Goal: Information Seeking & Learning: Understand process/instructions

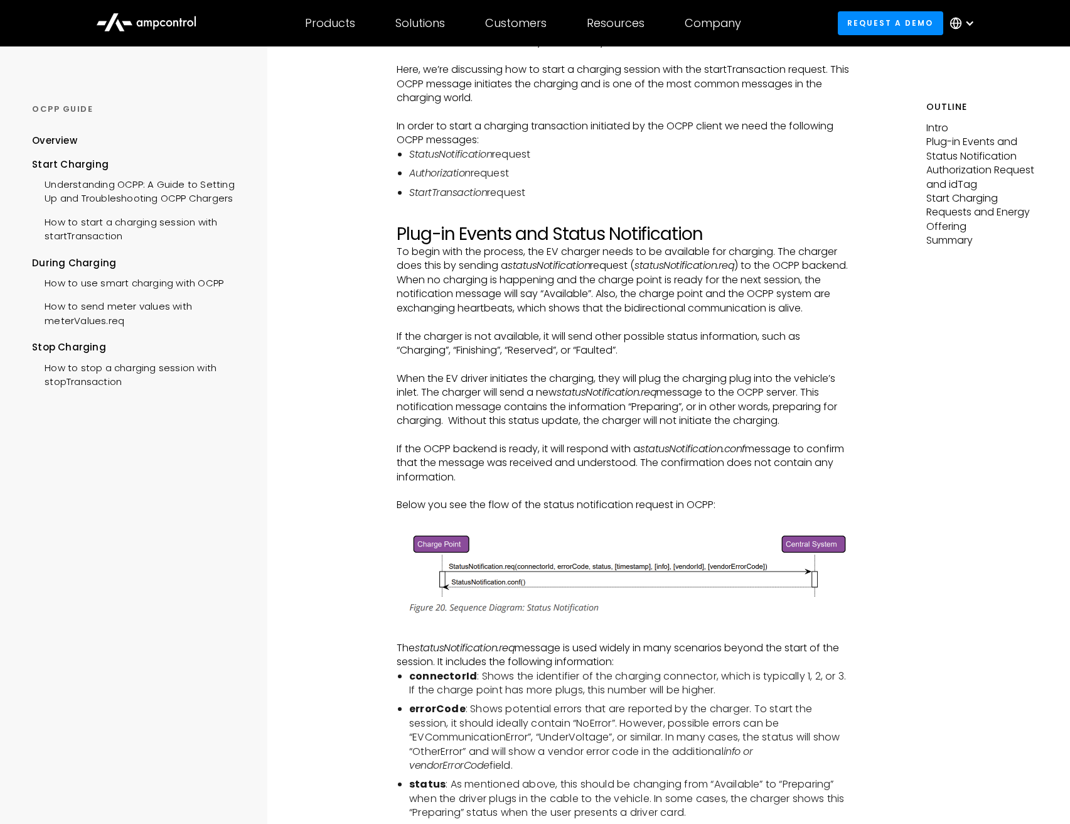
scroll to position [162, 0]
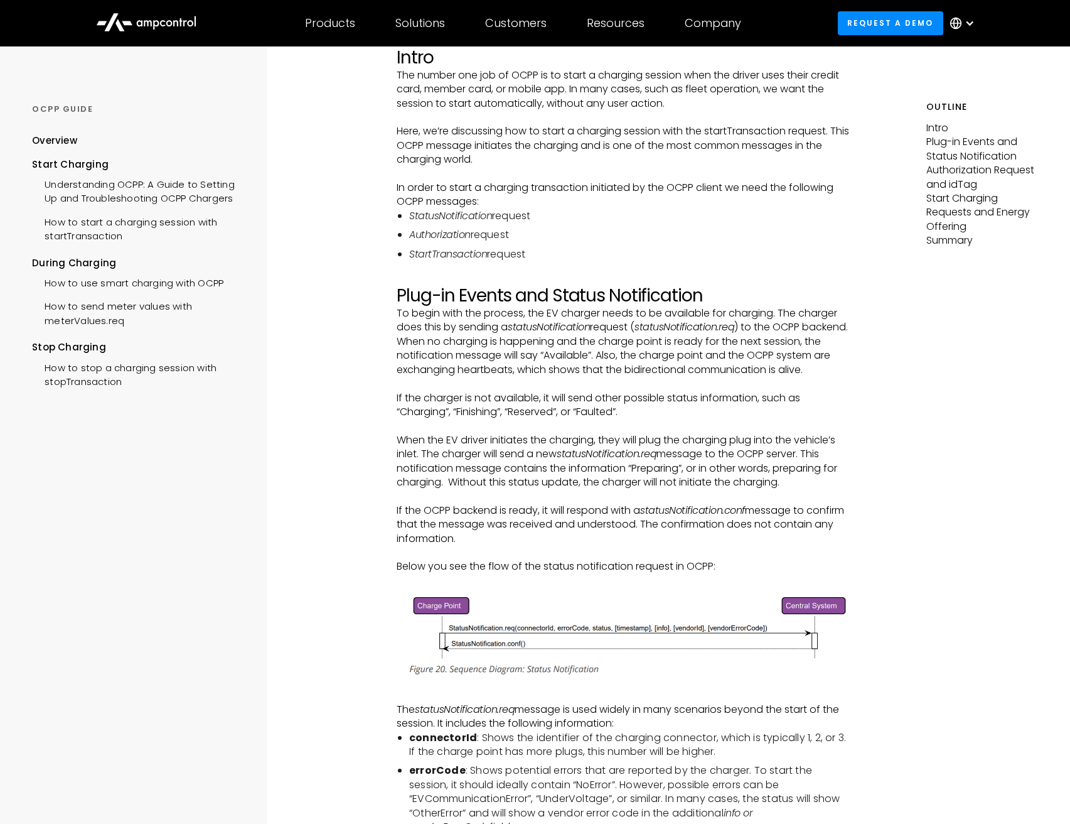
scroll to position [193, 0]
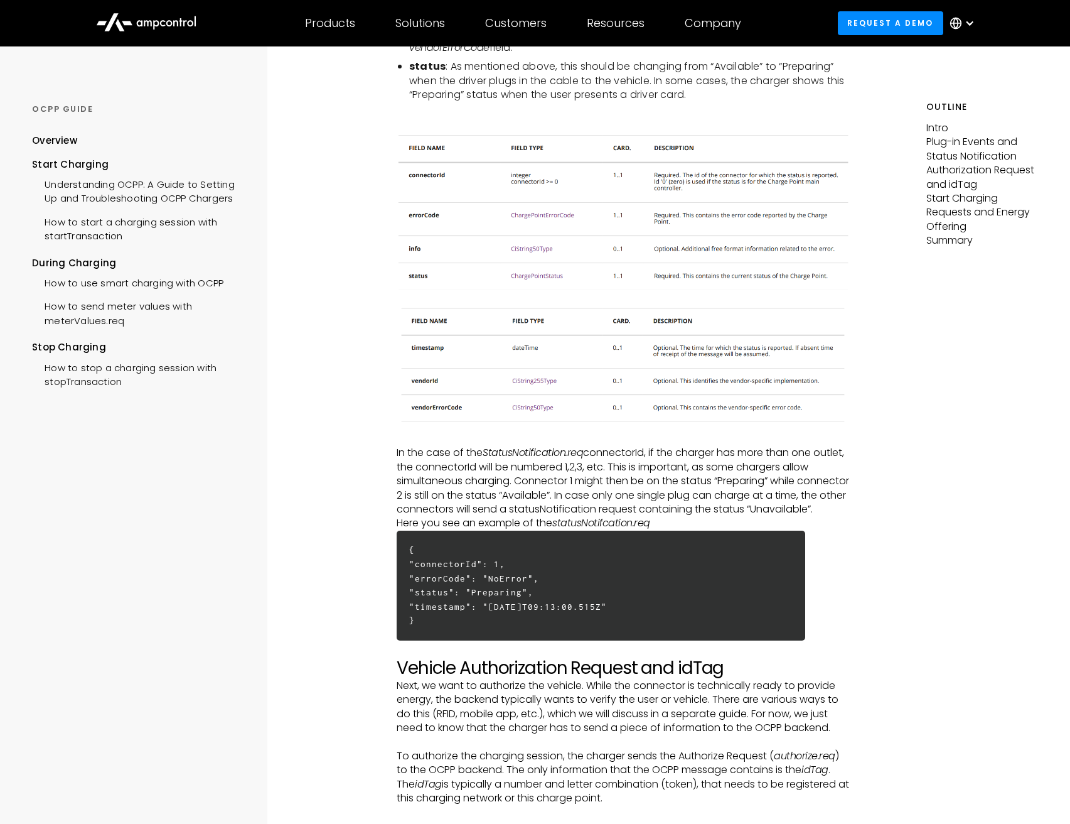
scroll to position [971, 0]
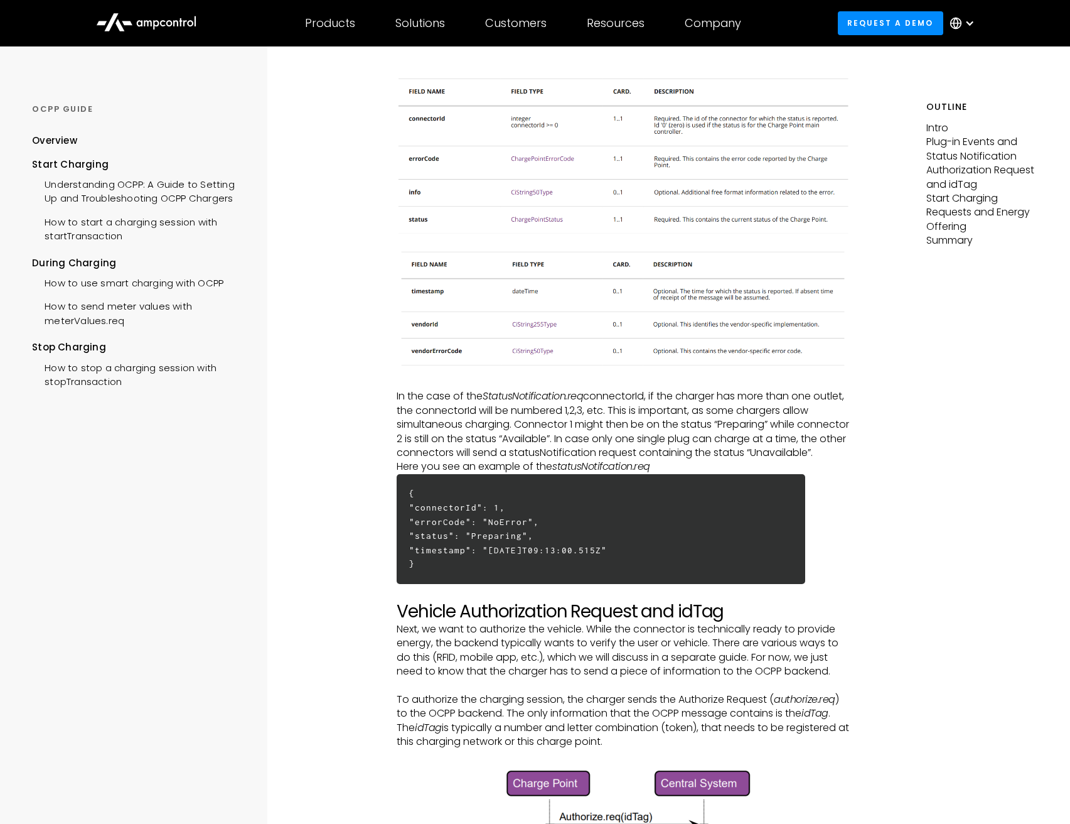
scroll to position [1268, 0]
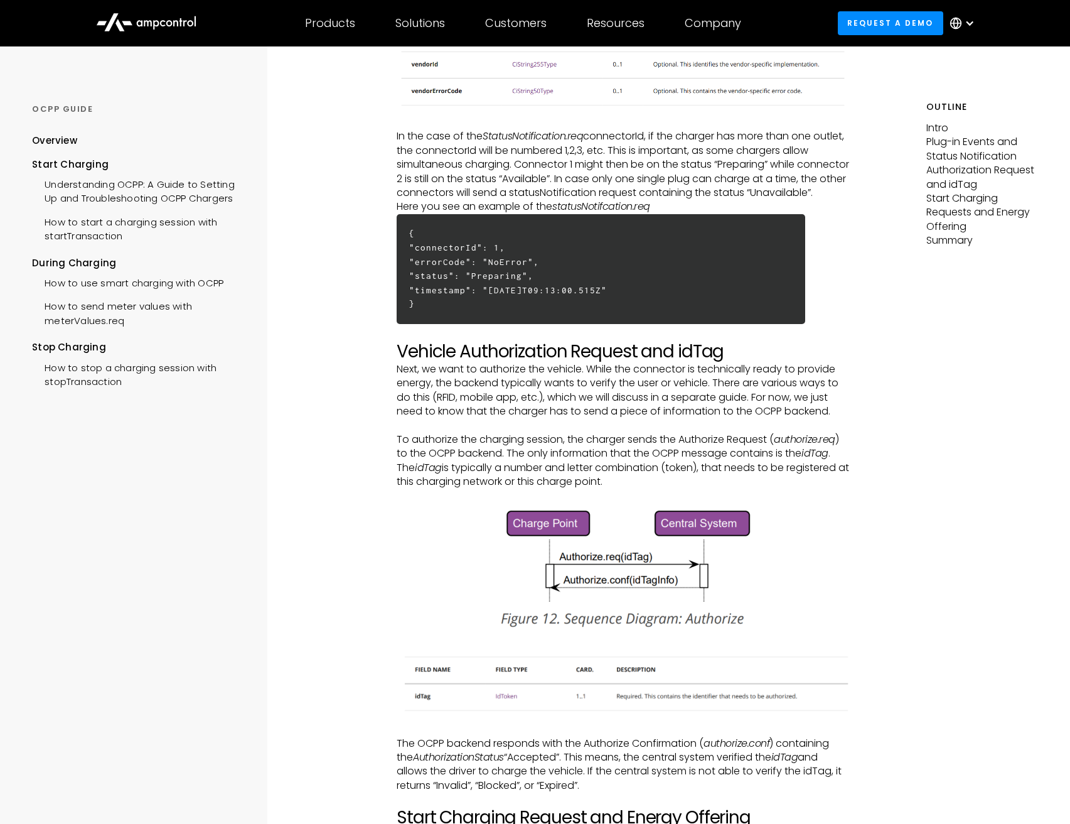
click at [928, 444] on div "Outline Intro Plug-in Events and Status Notification Authorization Request and …" at bounding box center [999, 640] width 144 height 3722
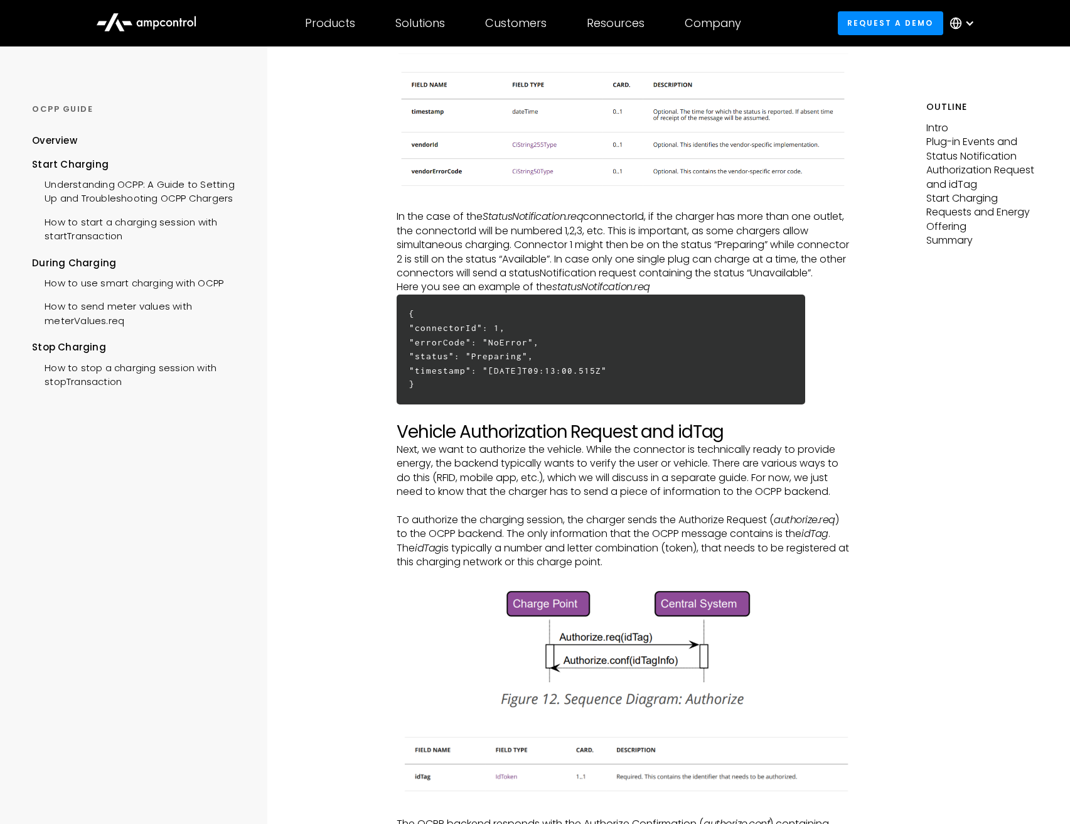
scroll to position [1257, 0]
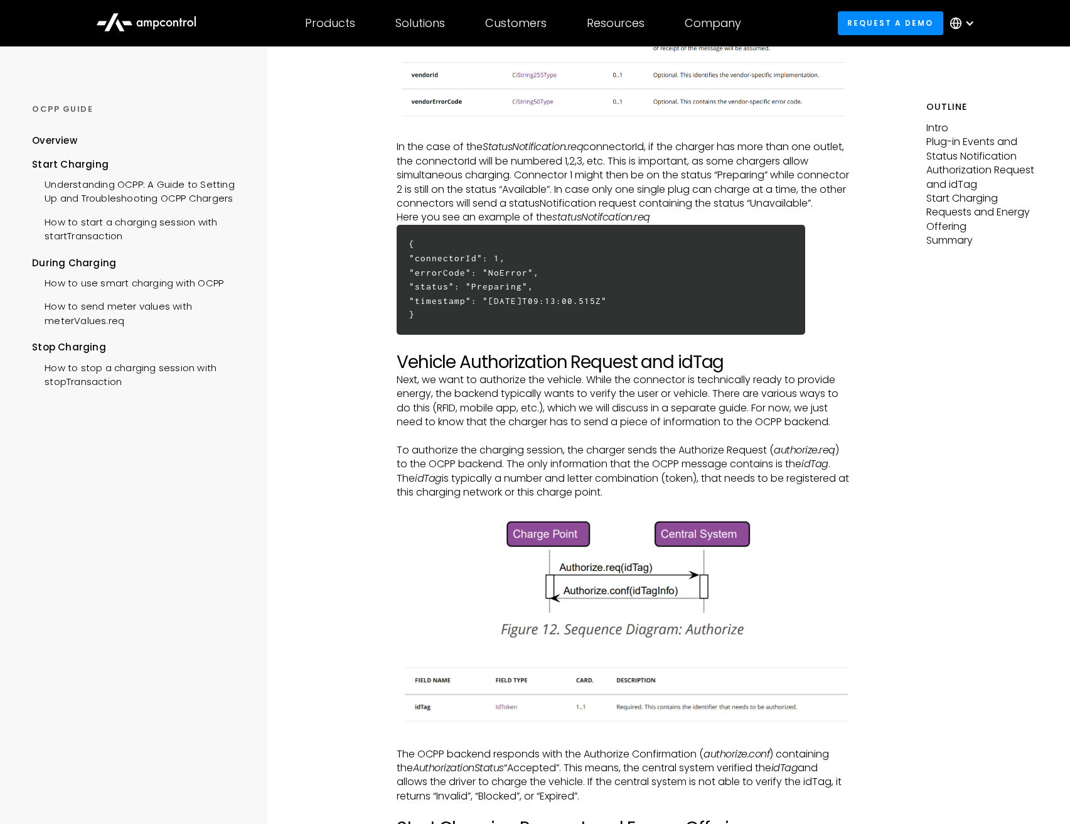
click at [398, 373] on h2 "Vehicle Authorization Request and idTag" at bounding box center [624, 362] width 454 height 21
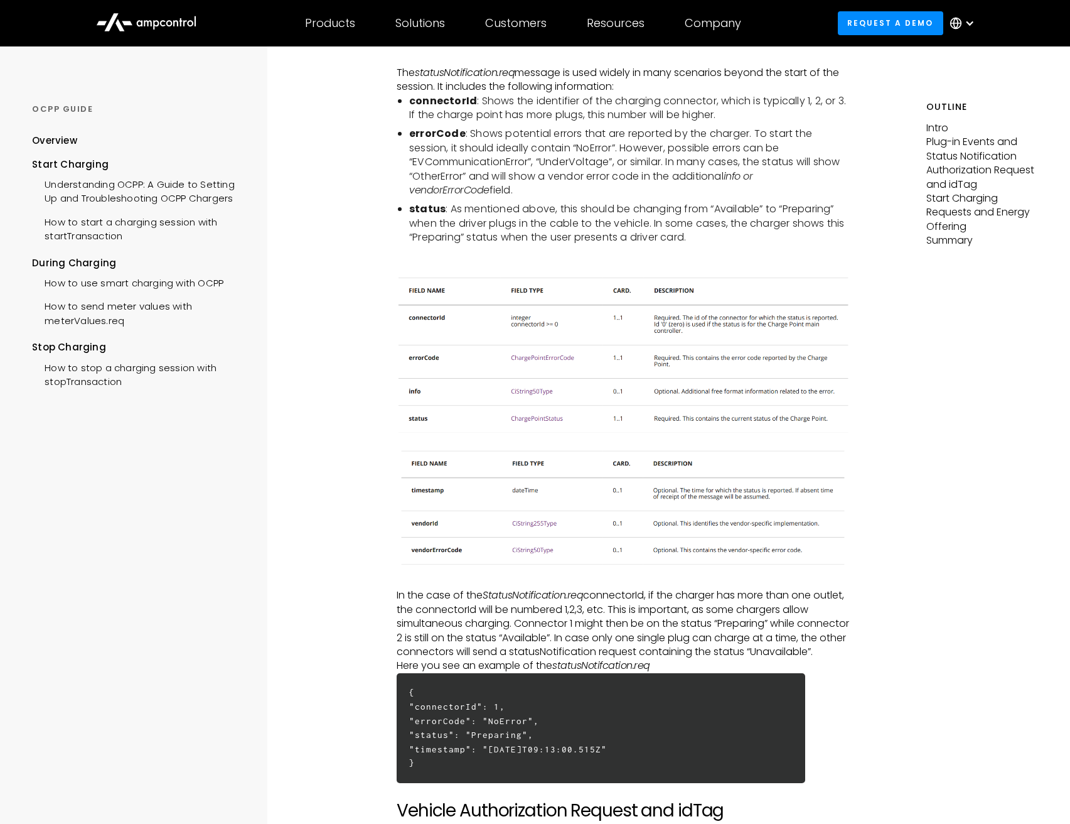
scroll to position [32, 0]
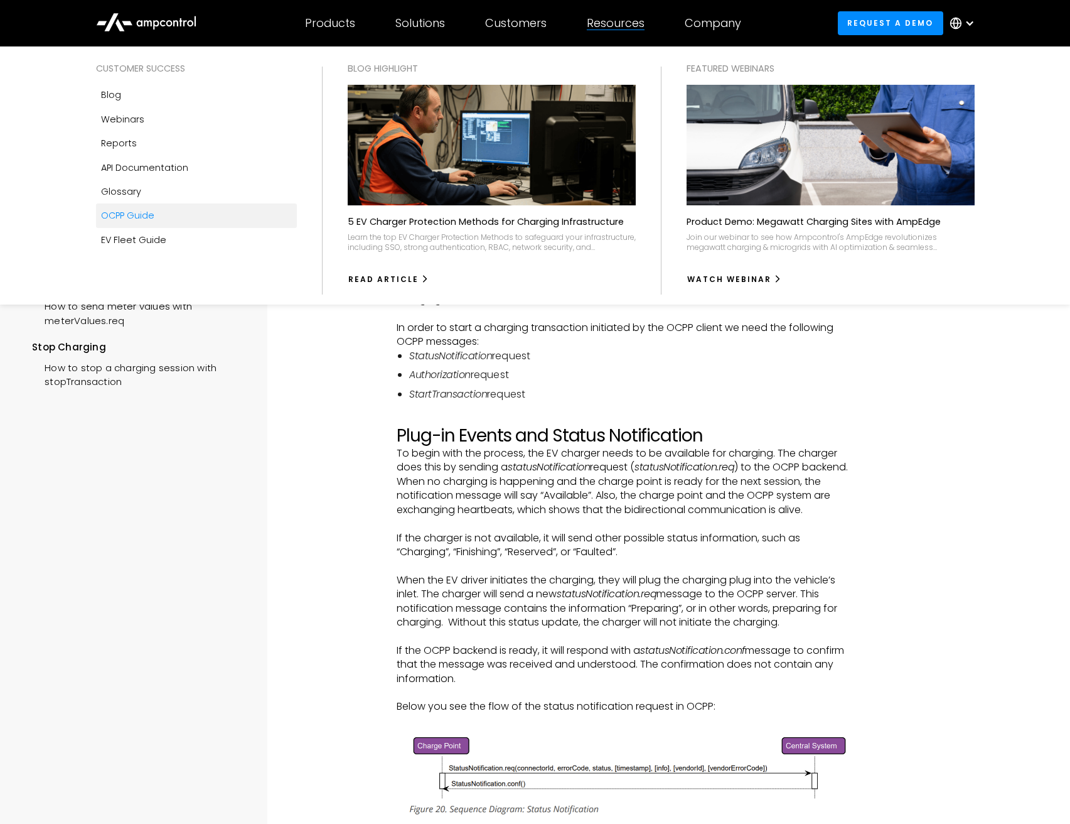
click at [156, 218] on link "OCPP Guide" at bounding box center [196, 215] width 201 height 24
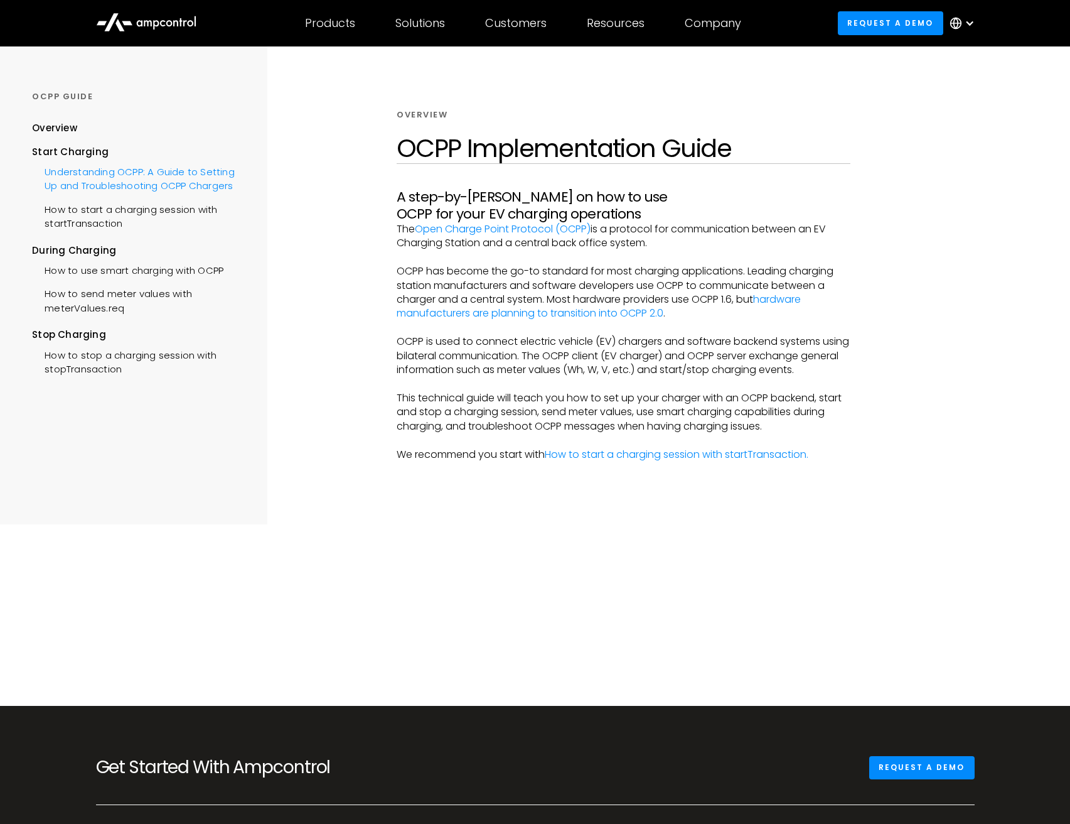
click at [123, 174] on div "Understanding OCPP: A Guide to Setting Up and Troubleshooting OCPP Chargers" at bounding box center [139, 178] width 214 height 38
click at [380, 25] on div "Solutions By business need Efficency Reduce grid contraints and fuel costs Oper…" at bounding box center [420, 23] width 90 height 44
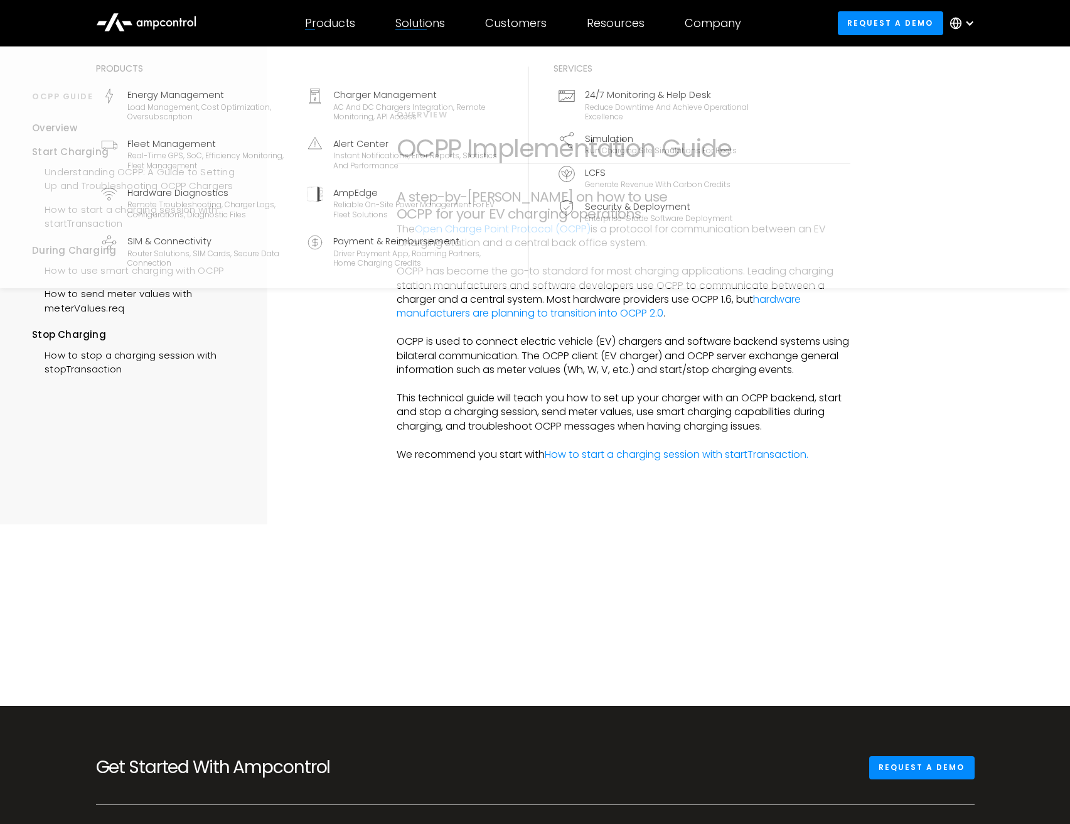
click at [331, 22] on div "Products" at bounding box center [330, 23] width 50 height 14
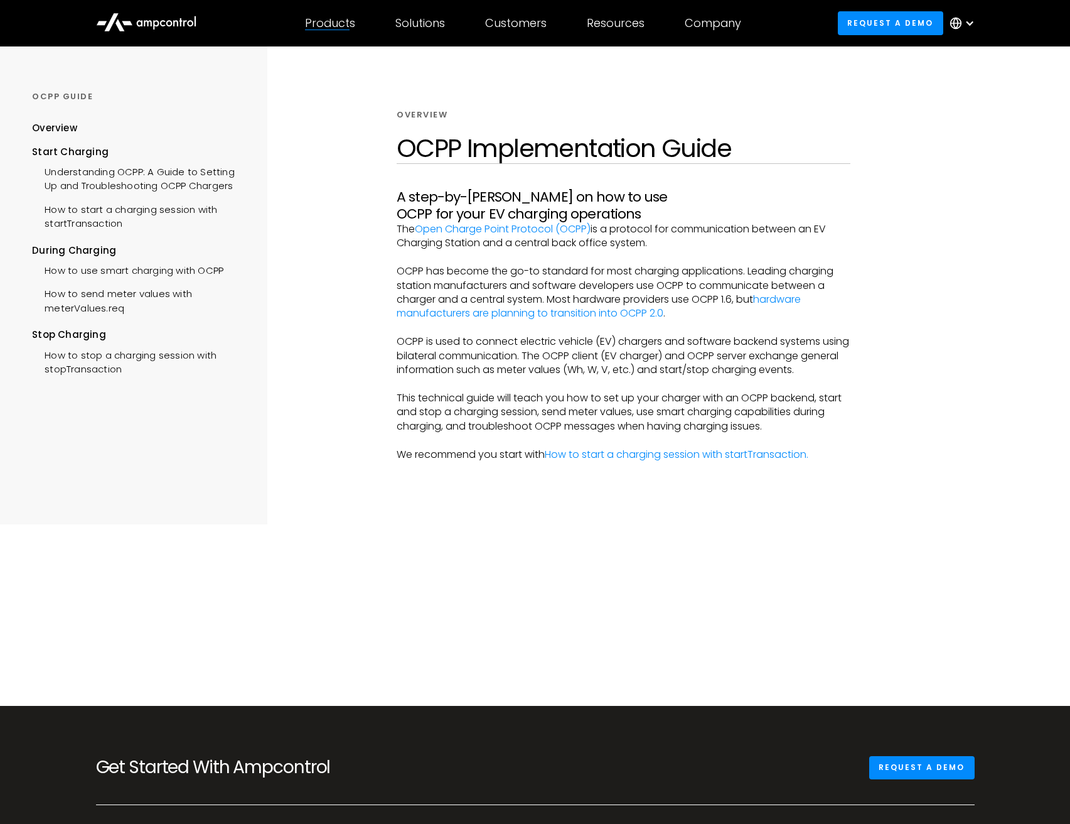
click at [186, 18] on icon at bounding box center [146, 21] width 100 height 30
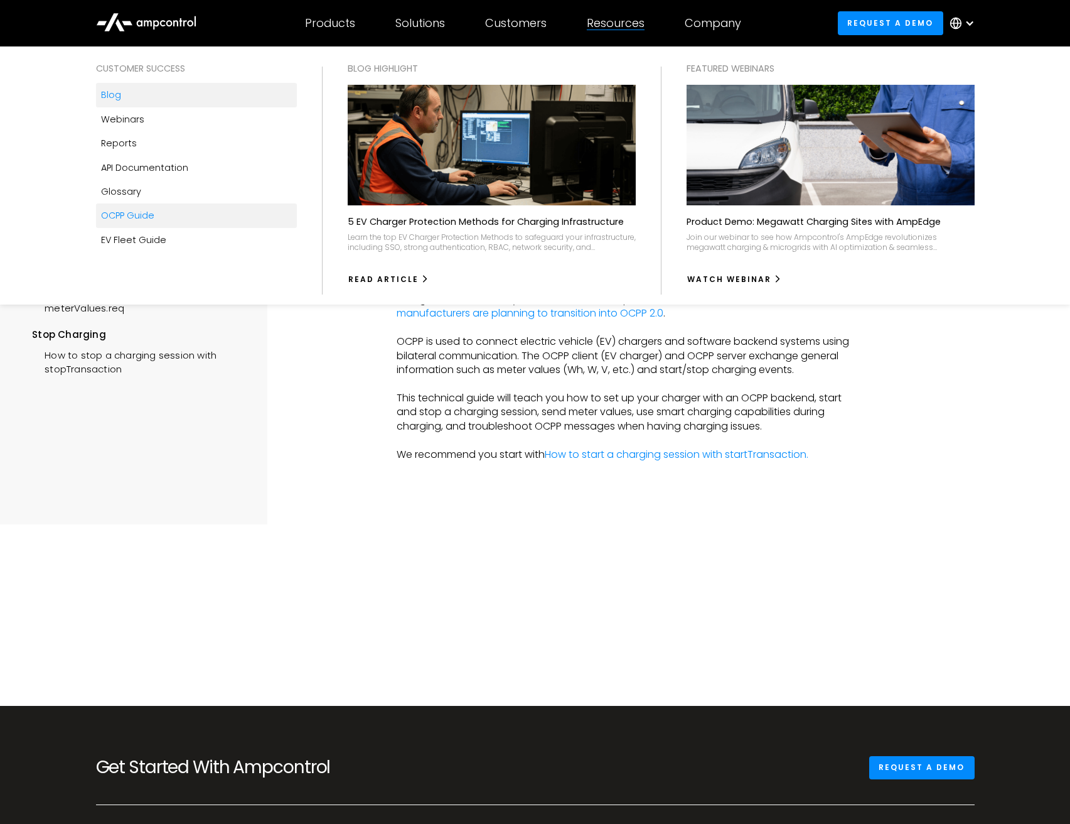
click at [119, 97] on div "Blog" at bounding box center [111, 95] width 20 height 14
click at [117, 166] on div "API Documentation" at bounding box center [144, 168] width 87 height 14
click at [121, 185] on div "Glossary" at bounding box center [121, 192] width 40 height 14
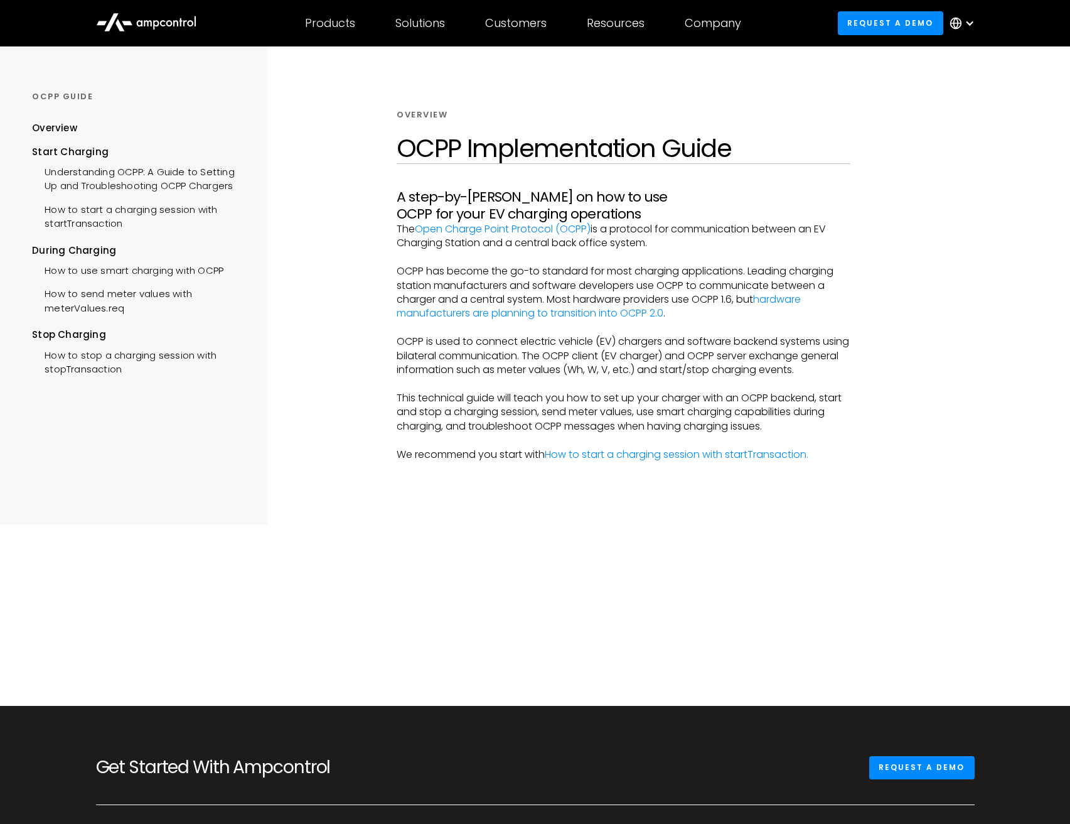
click at [69, 92] on div "OCPP GUIDE" at bounding box center [139, 96] width 214 height 11
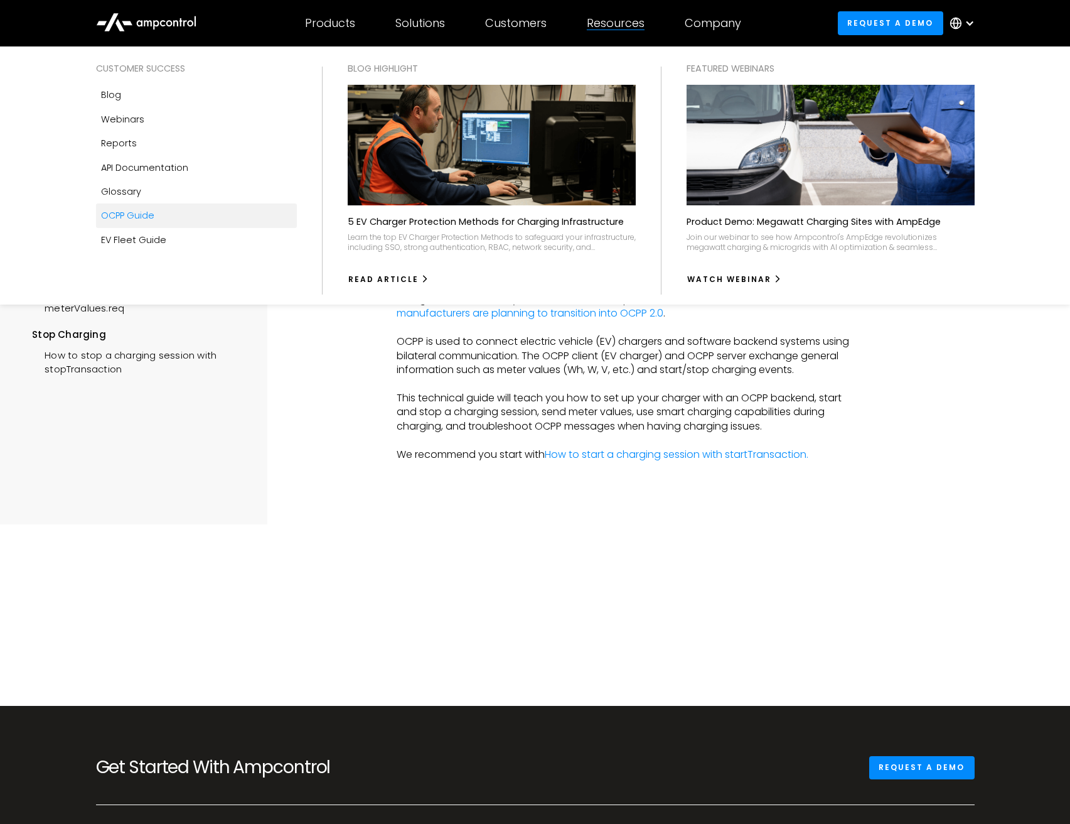
click at [135, 212] on div "OCPP Guide" at bounding box center [127, 215] width 53 height 14
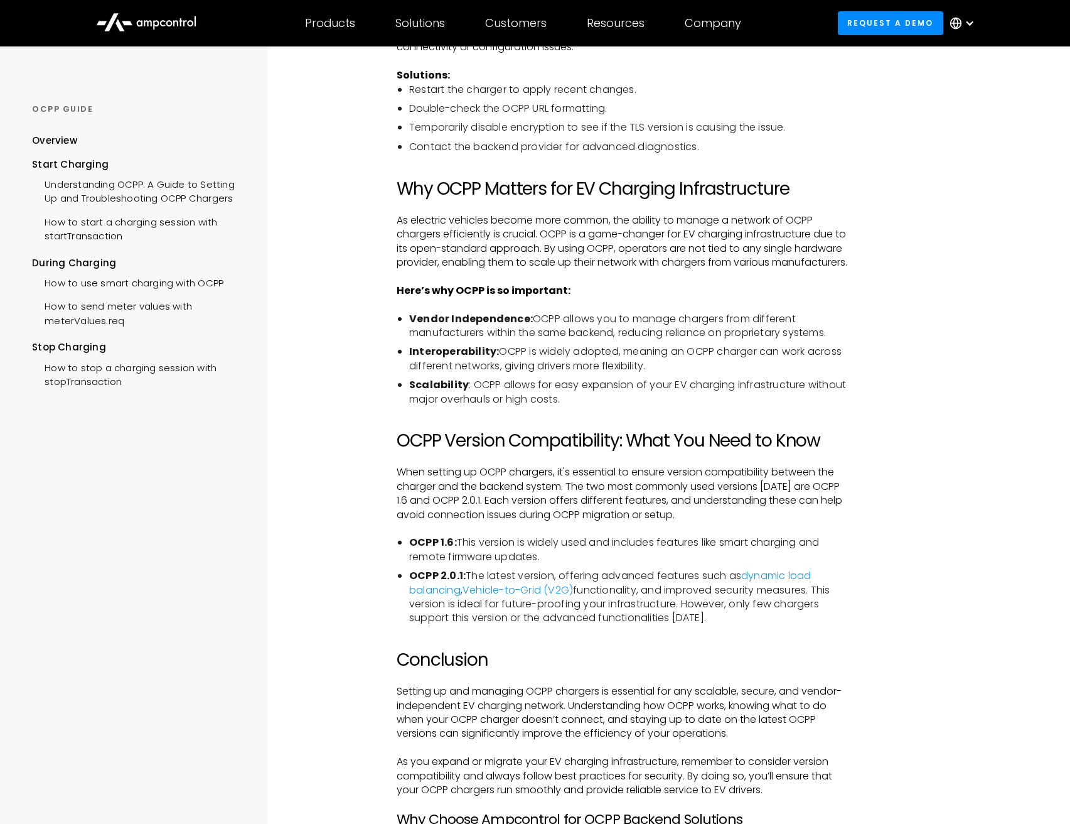
scroll to position [2492, 0]
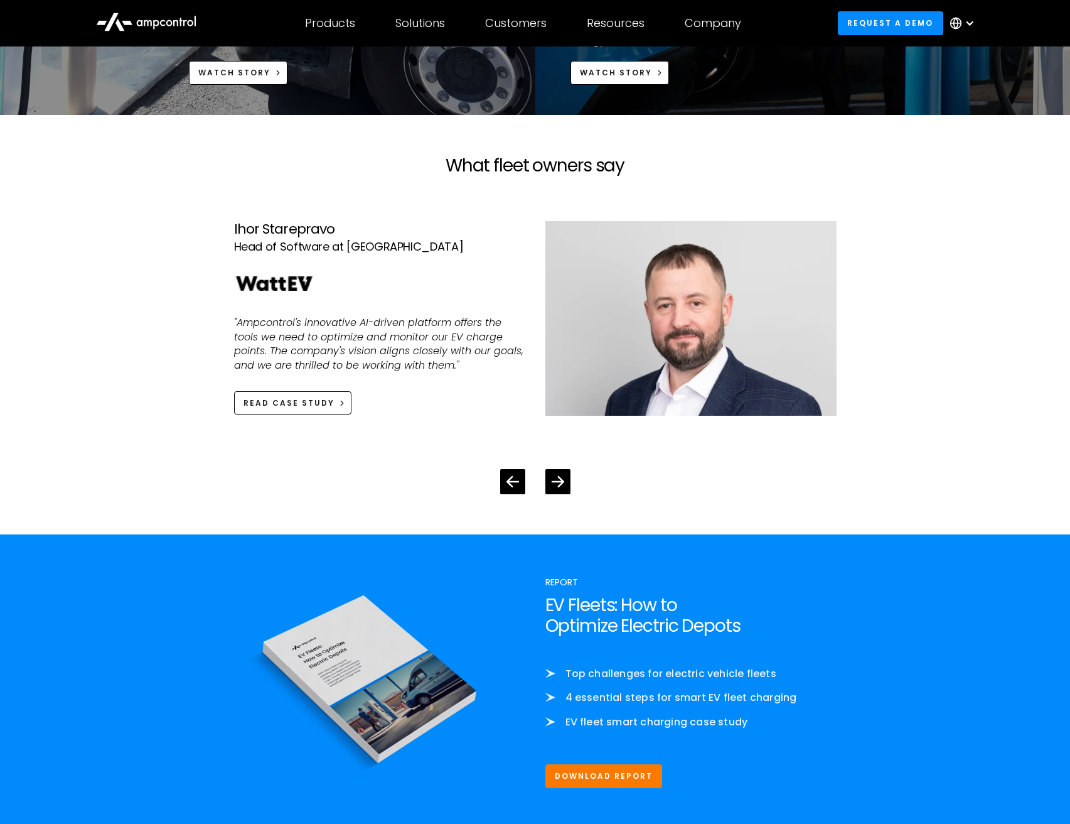
scroll to position [2673, 0]
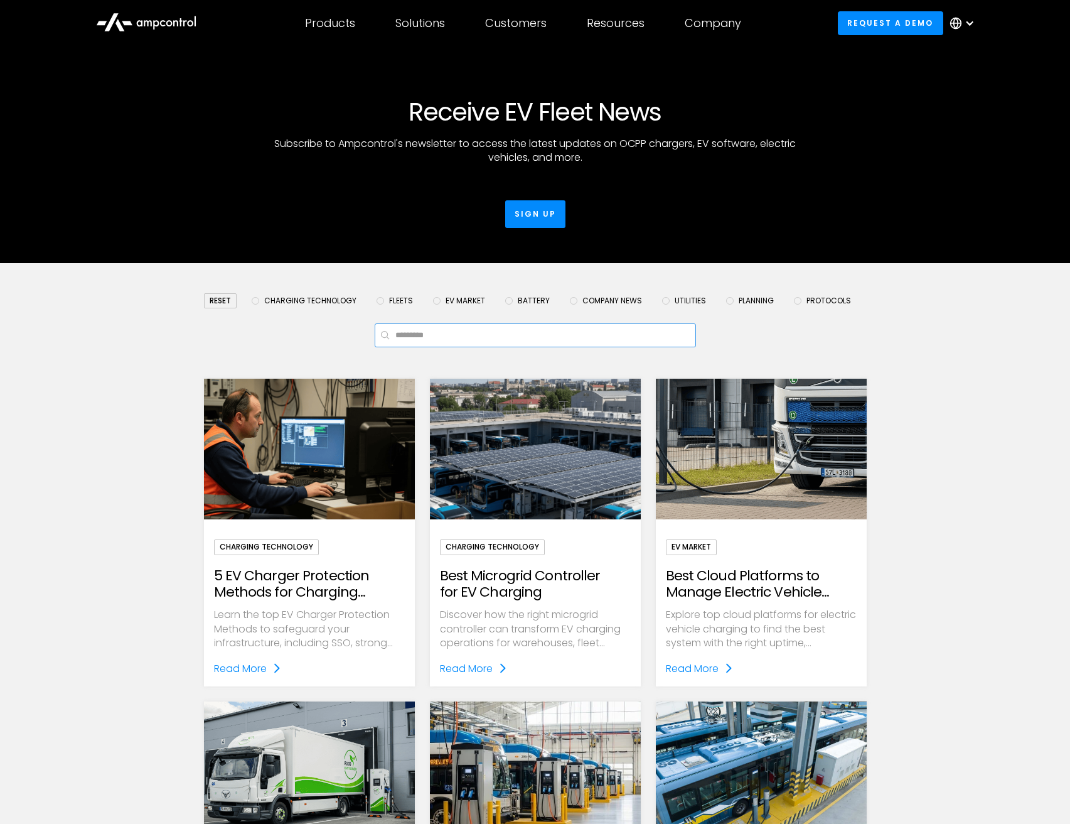
click at [408, 340] on input "Email Form" at bounding box center [535, 335] width 321 height 24
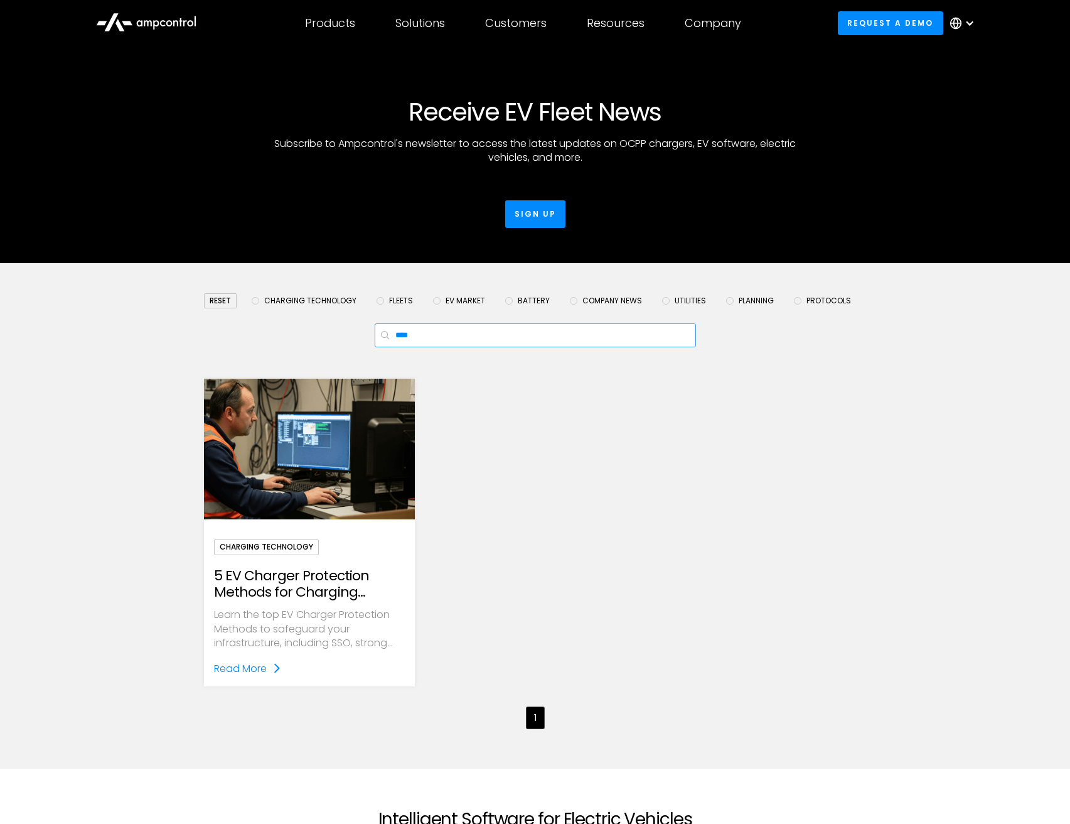
type input "****"
click at [291, 586] on h2 "5 EV Charger Protection Methods for Charging Infrastructure" at bounding box center [309, 584] width 191 height 33
click at [249, 664] on div "Read More" at bounding box center [240, 668] width 53 height 16
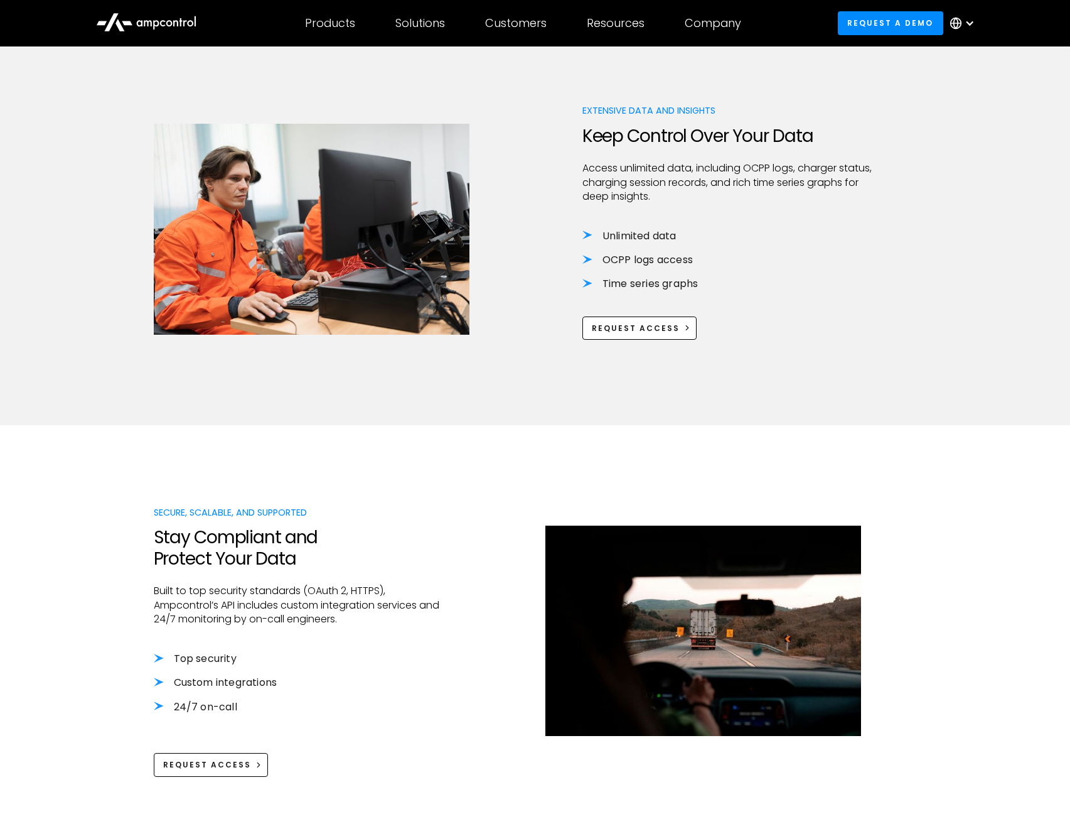
scroll to position [1168, 0]
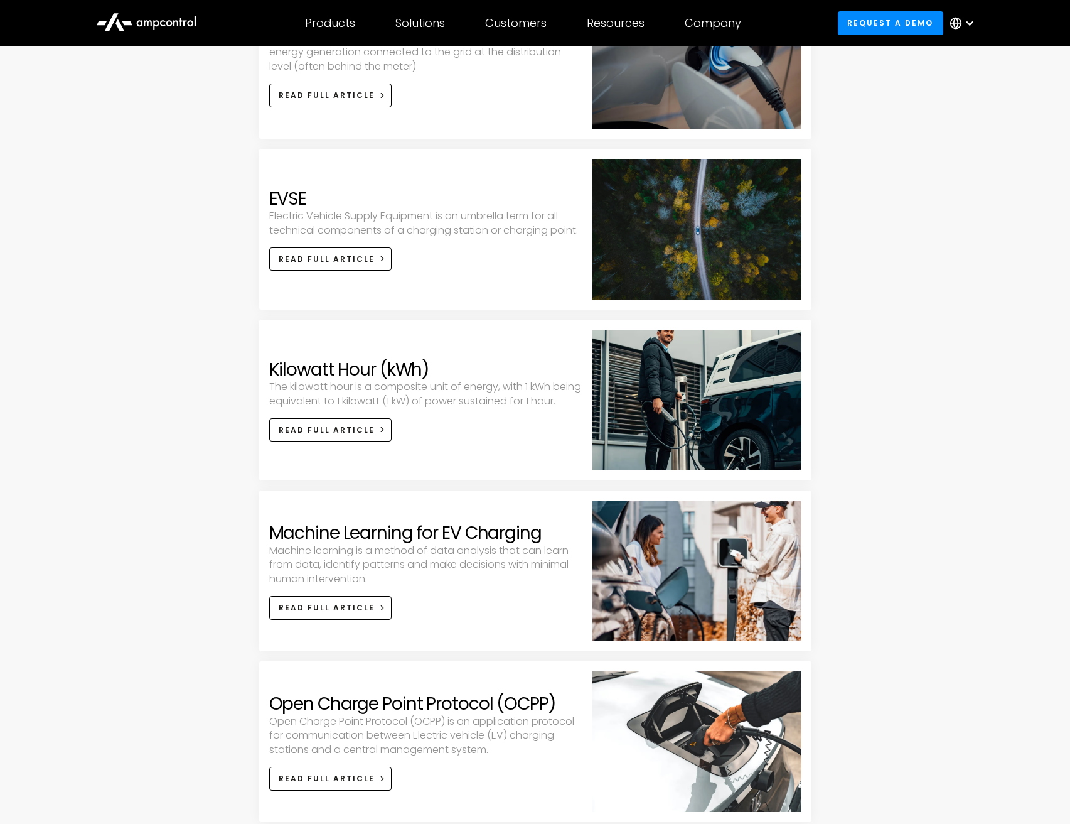
scroll to position [1134, 0]
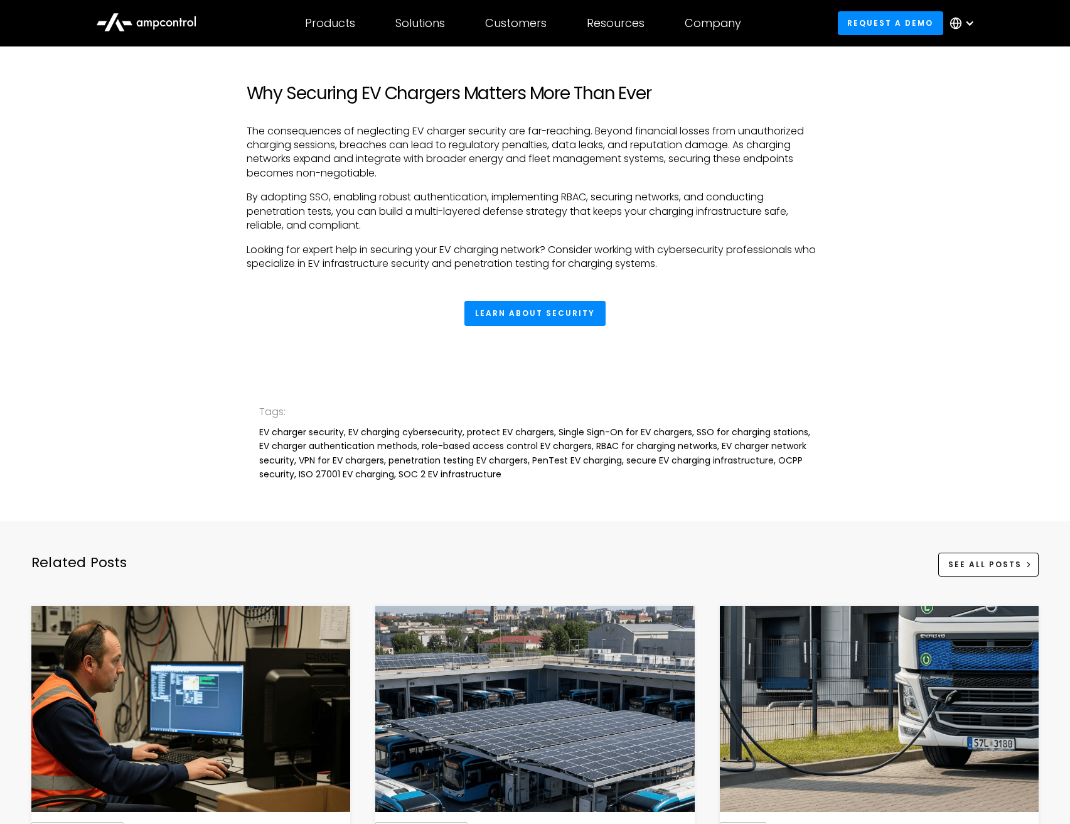
scroll to position [2339, 0]
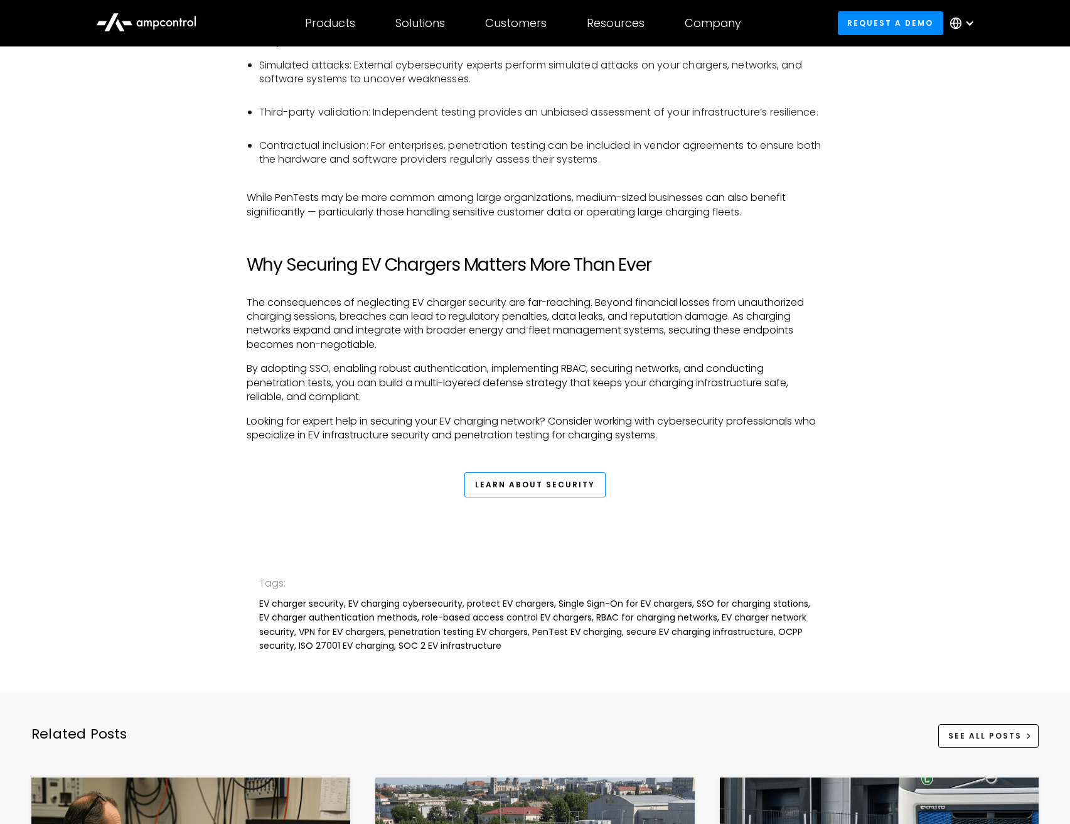
click at [591, 475] on link "Learn about security" at bounding box center [535, 484] width 141 height 25
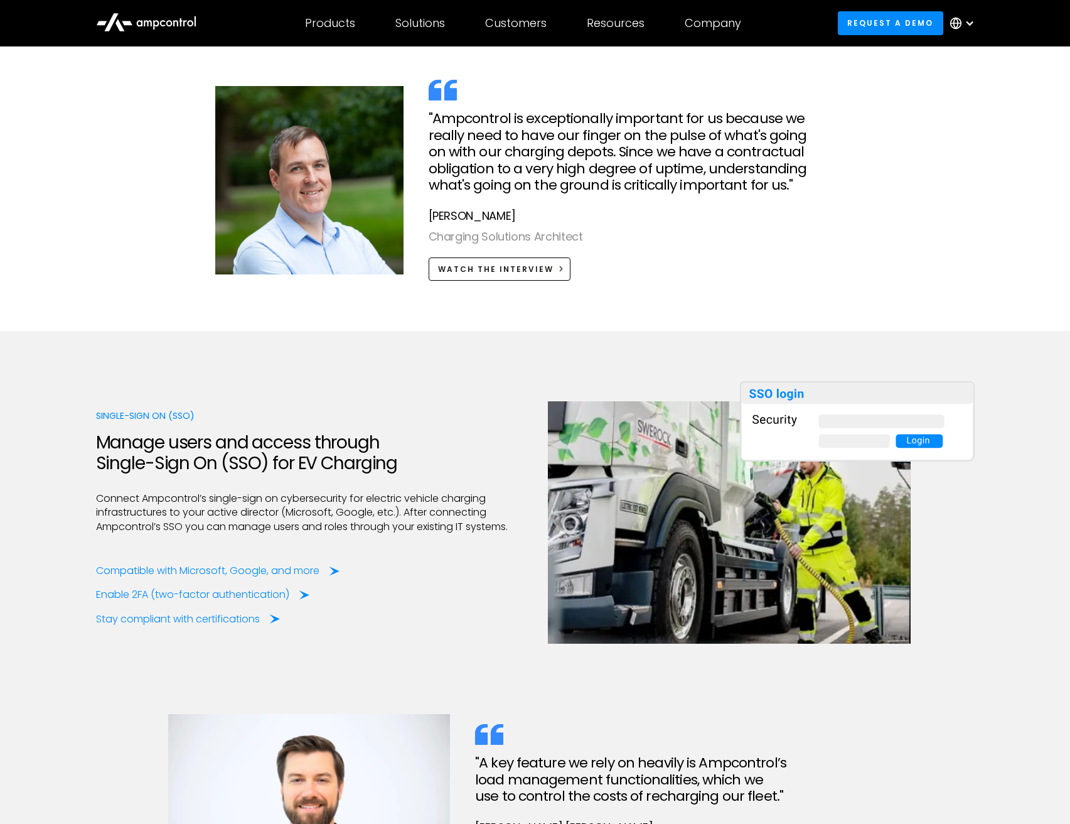
scroll to position [2113, 0]
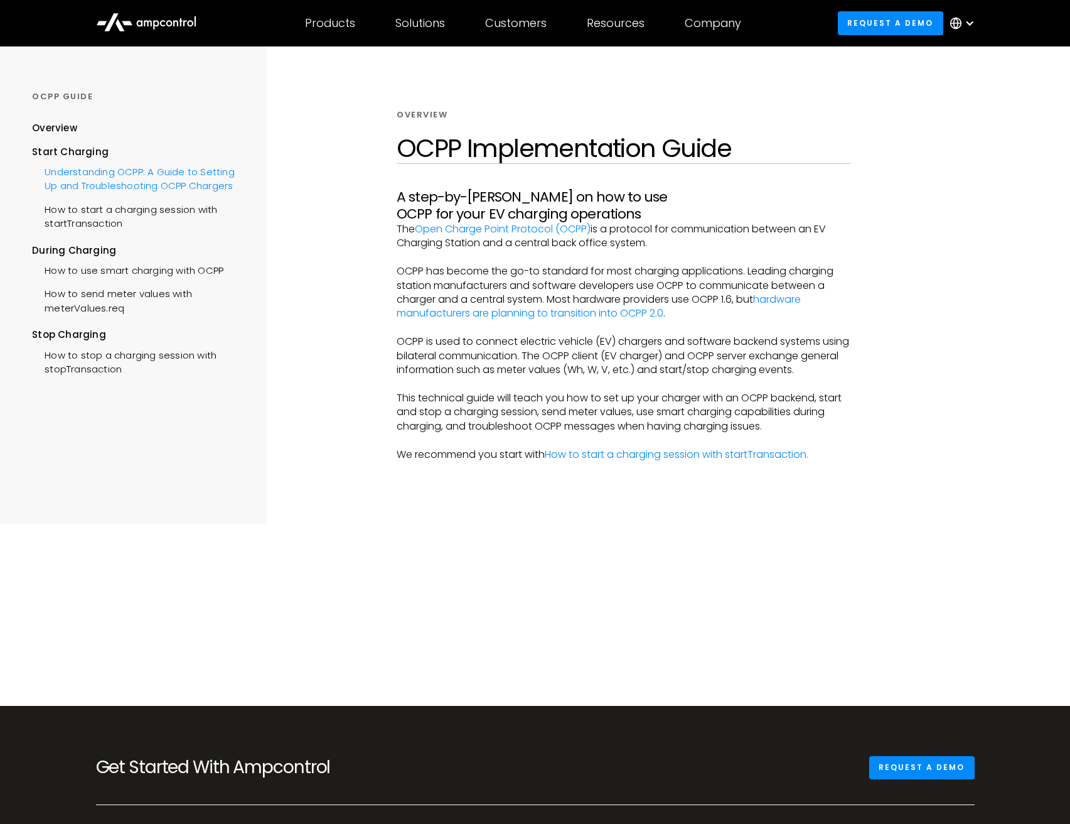
click at [72, 176] on div "Understanding OCPP: A Guide to Setting Up and Troubleshooting OCPP Chargers" at bounding box center [139, 178] width 214 height 38
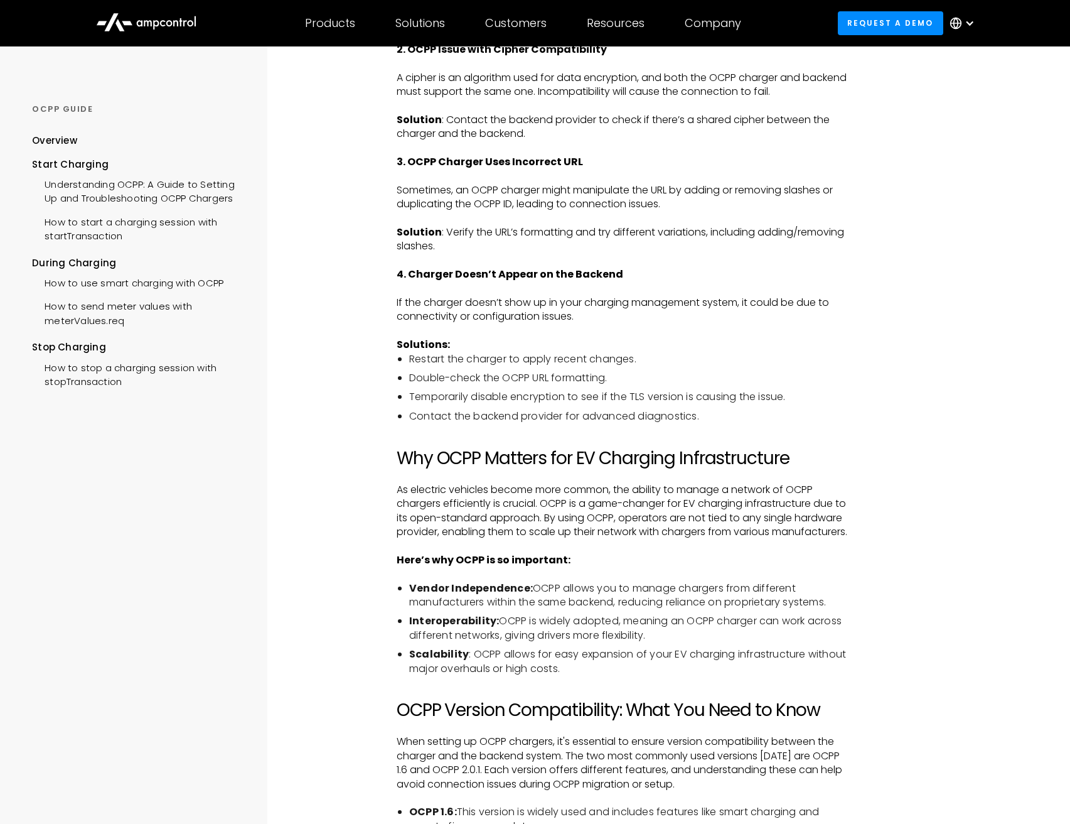
scroll to position [2023, 0]
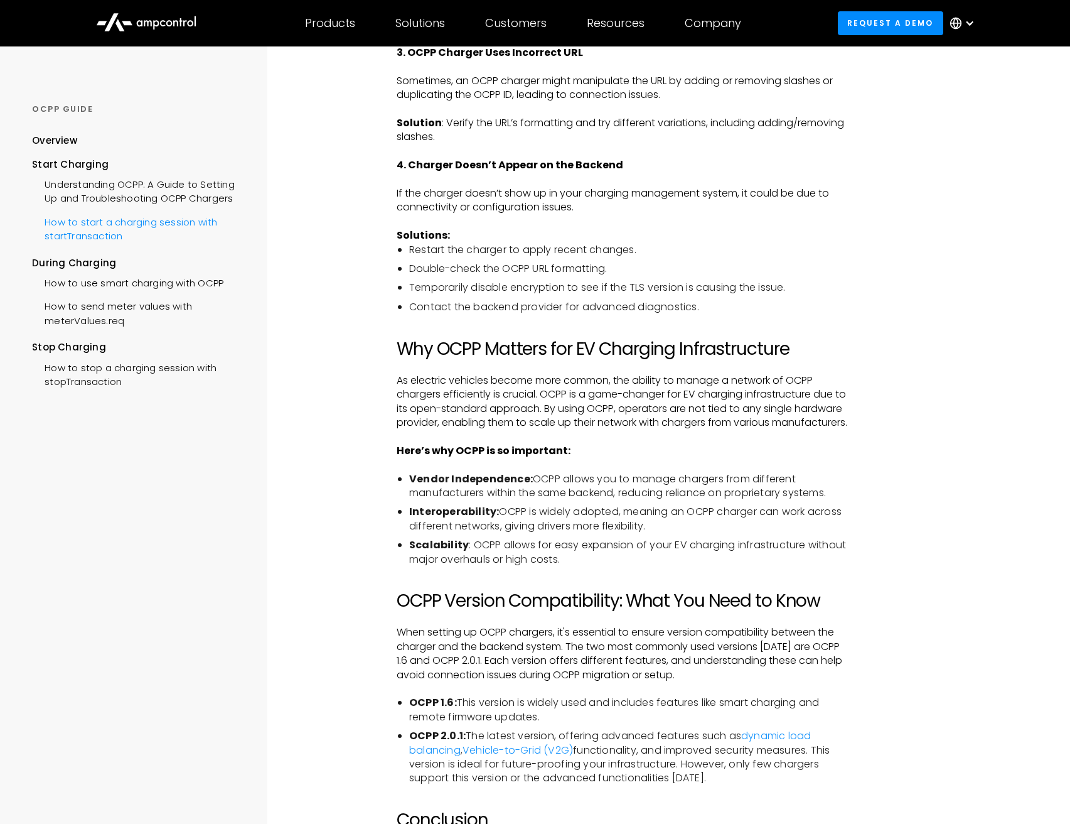
click at [97, 226] on div "How to start a charging session with startTransaction" at bounding box center [139, 228] width 214 height 38
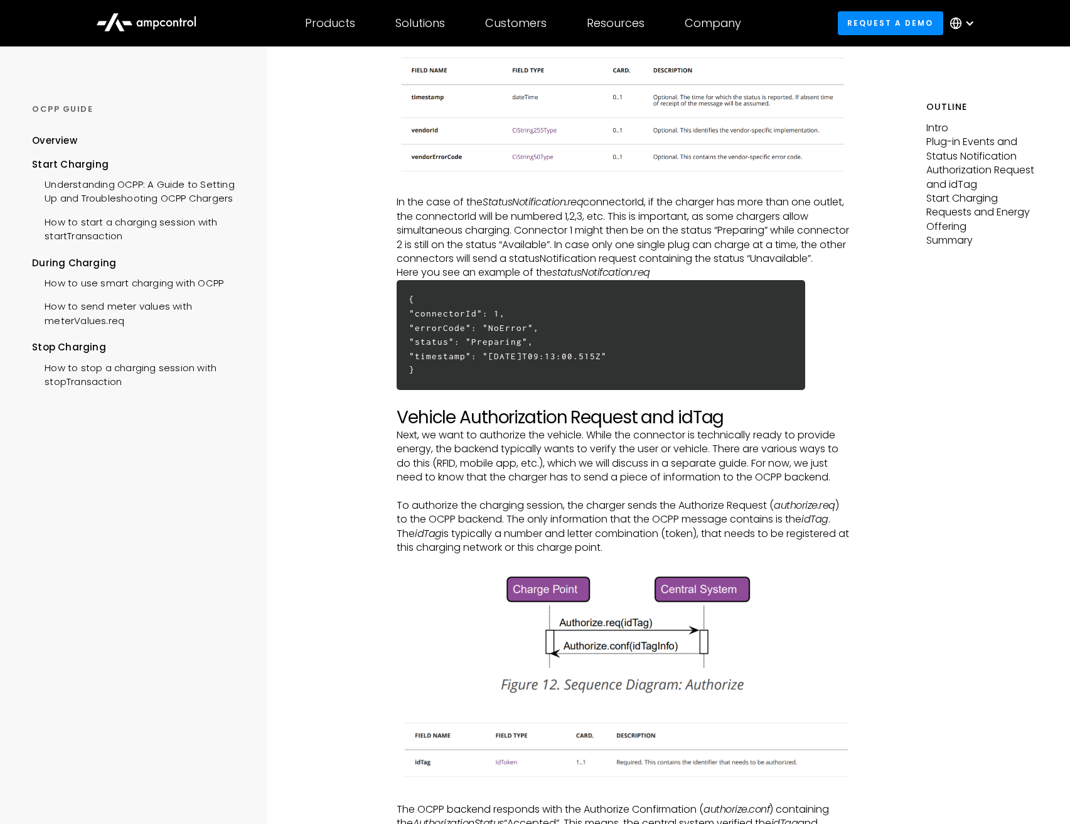
scroll to position [1210, 0]
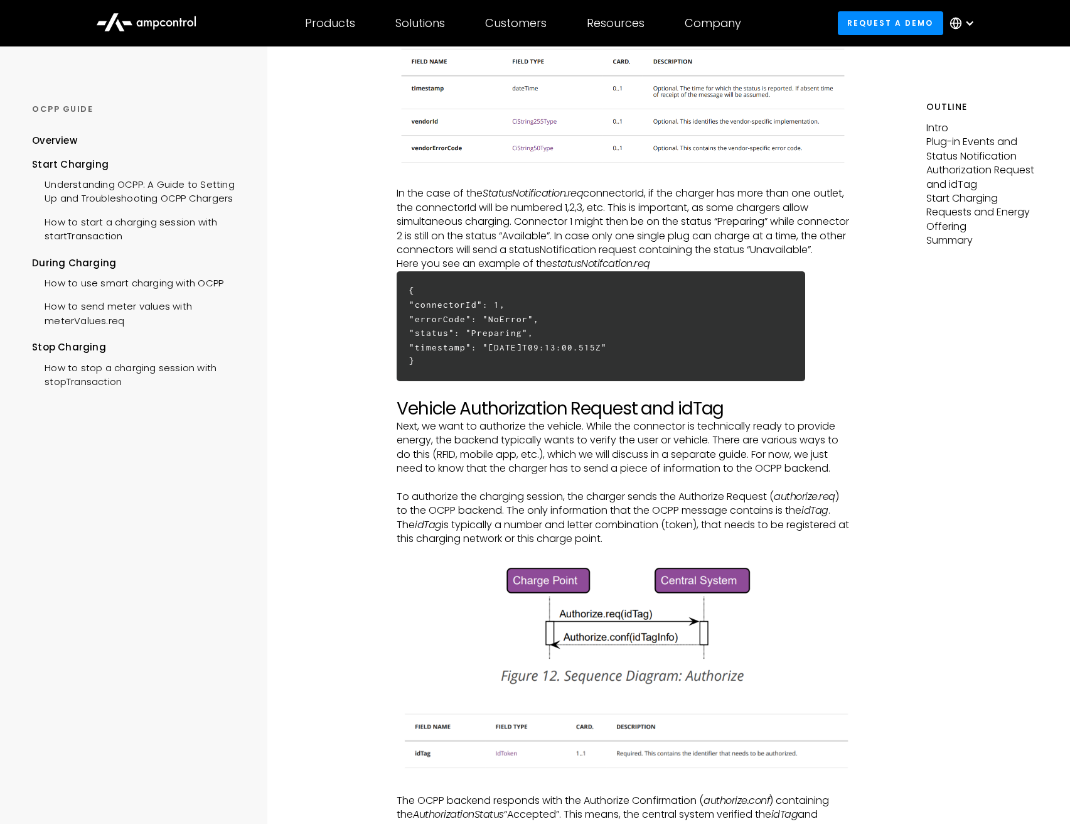
click at [795, 504] on em "authorize.req" at bounding box center [805, 496] width 62 height 14
copy em "authorize.req"
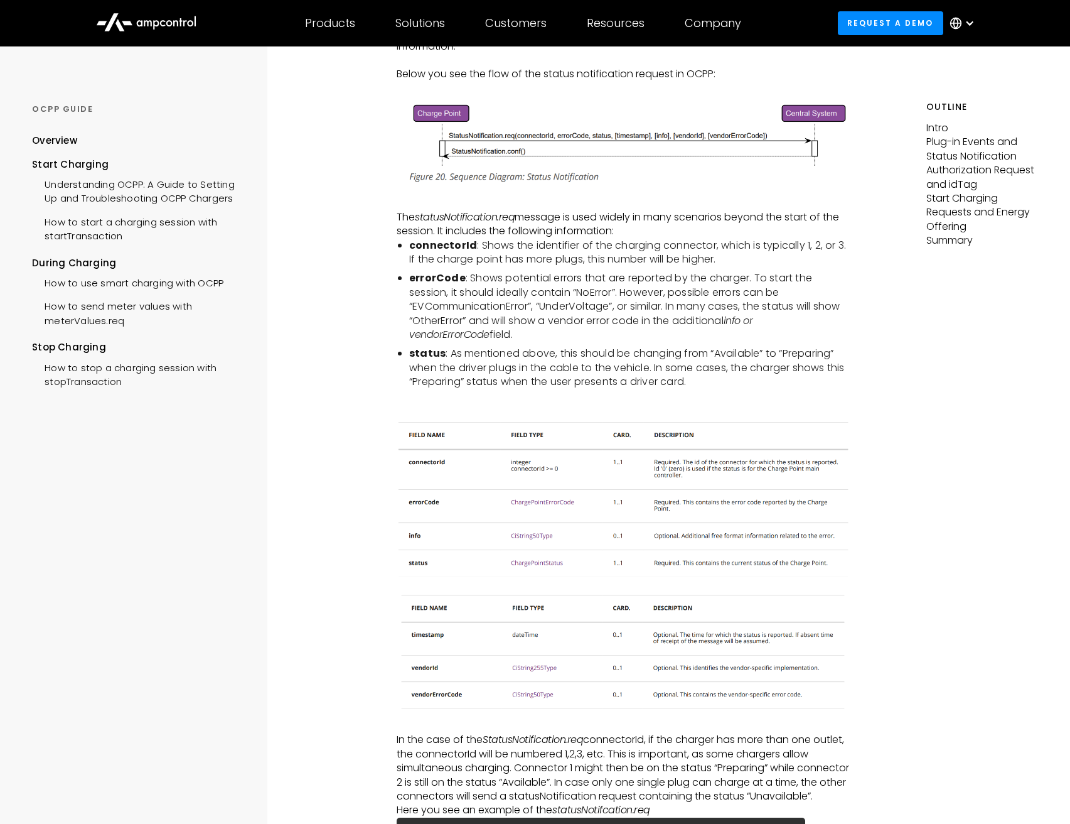
scroll to position [667, 0]
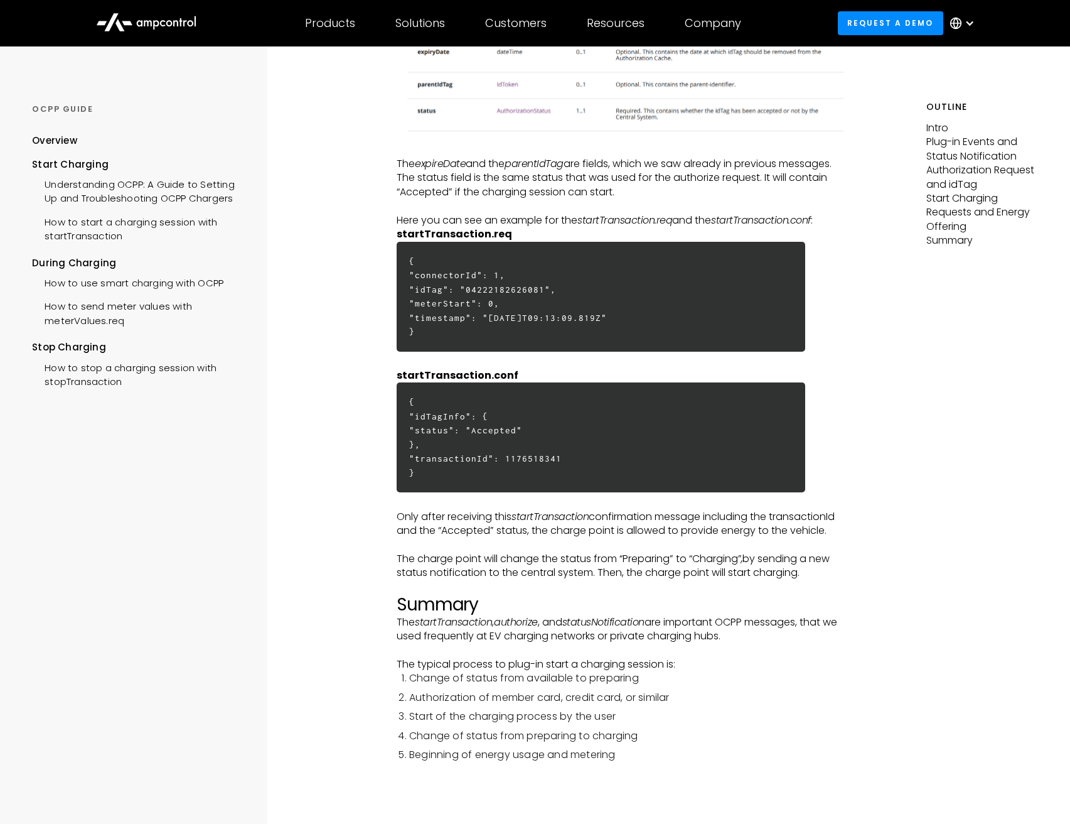
scroll to position [2404, 0]
